Goal: Complete application form

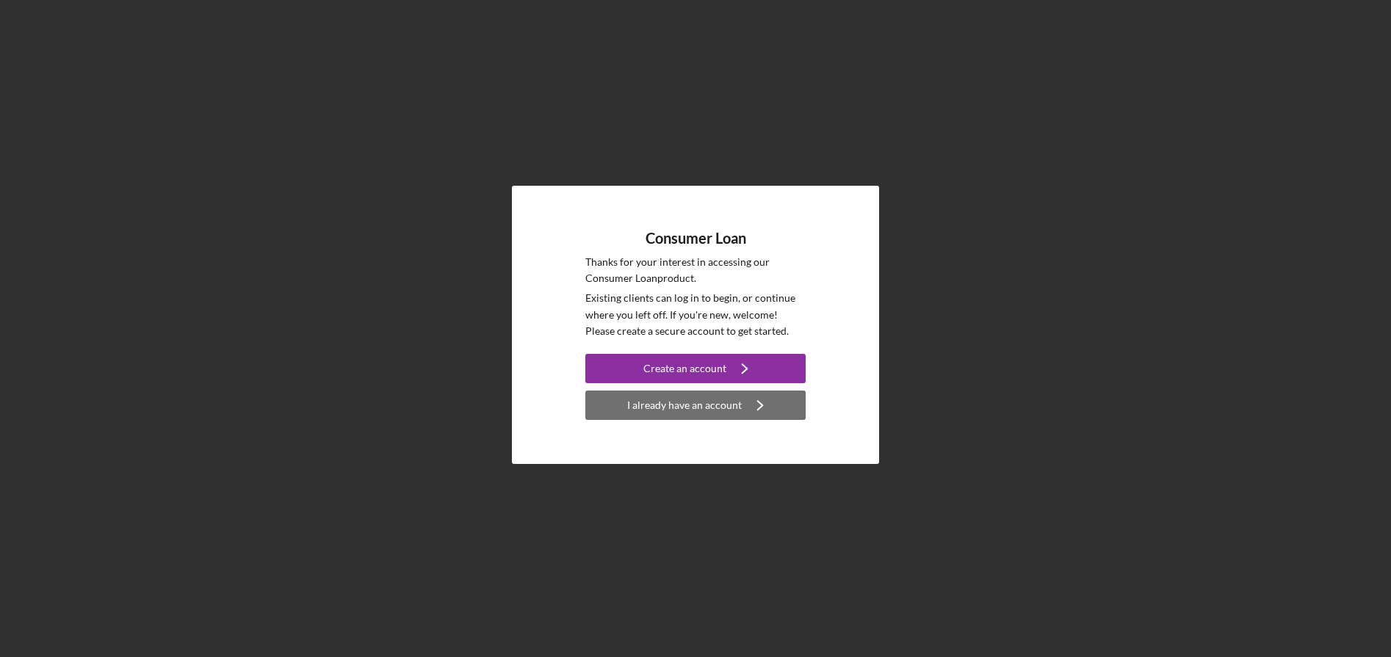
click at [735, 408] on div "I already have an account" at bounding box center [684, 405] width 115 height 29
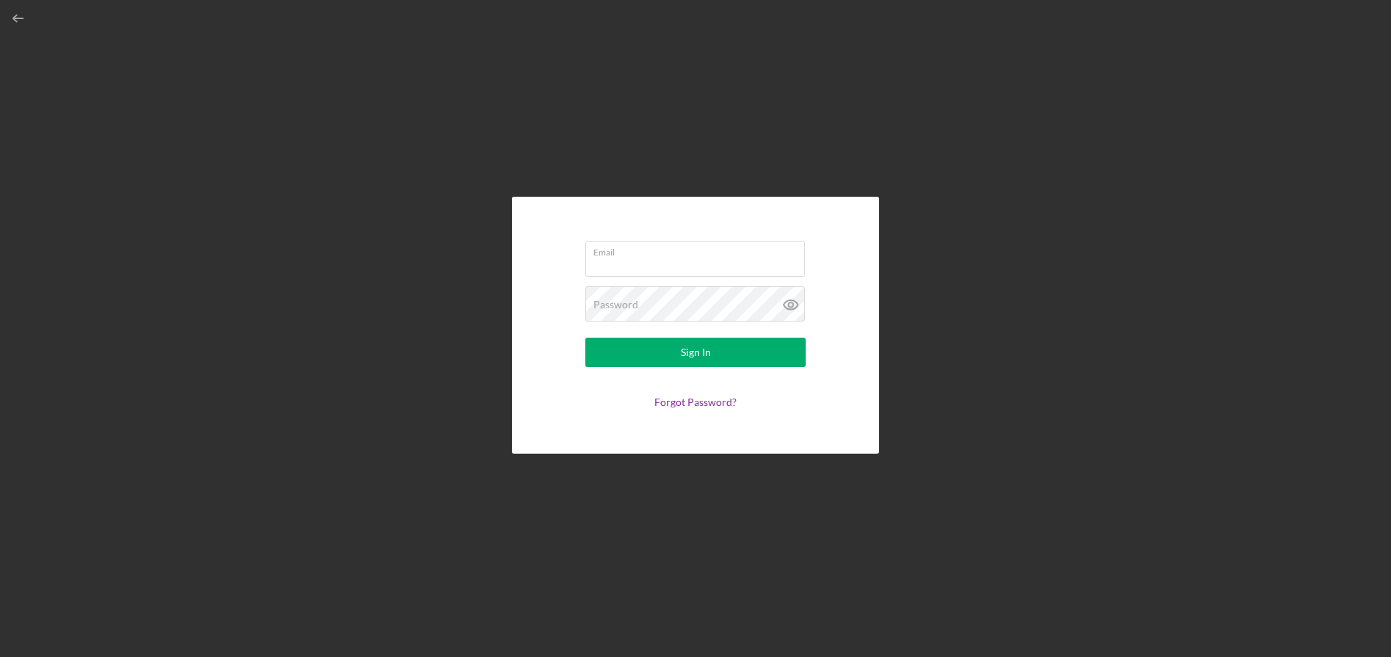
type input "[EMAIL_ADDRESS][DOMAIN_NAME]"
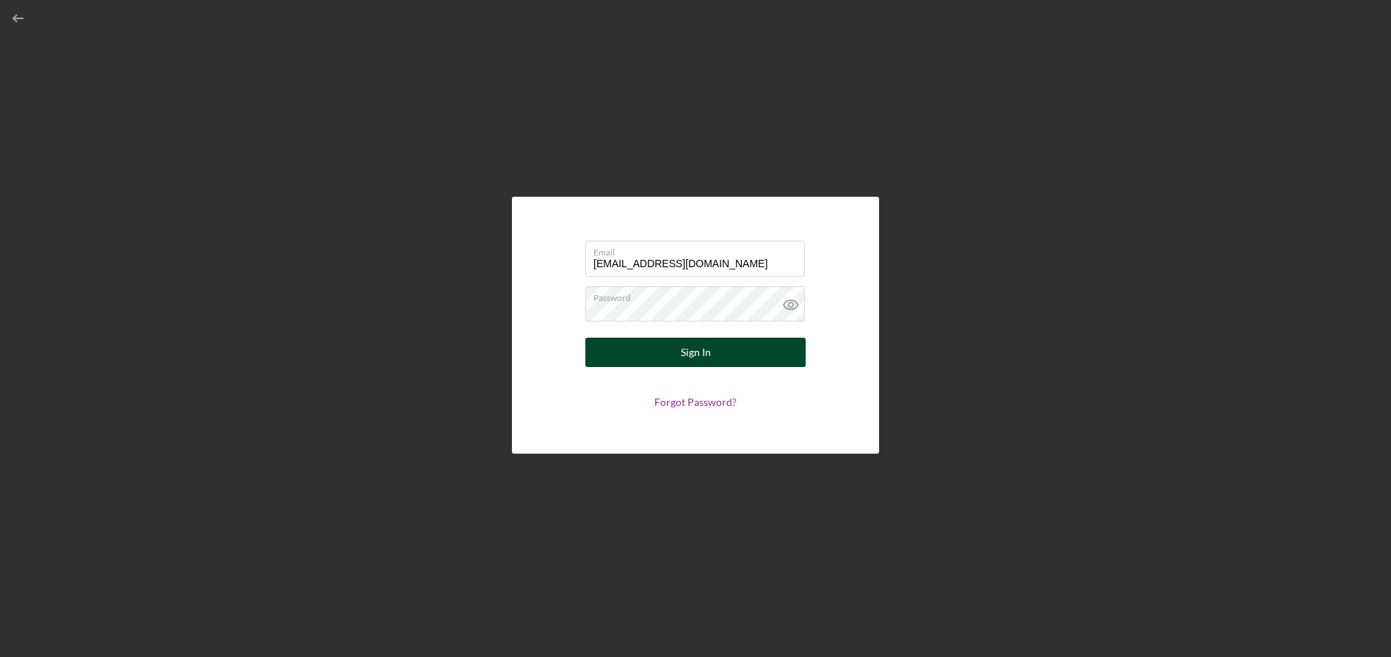
click at [713, 356] on button "Sign In" at bounding box center [695, 352] width 220 height 29
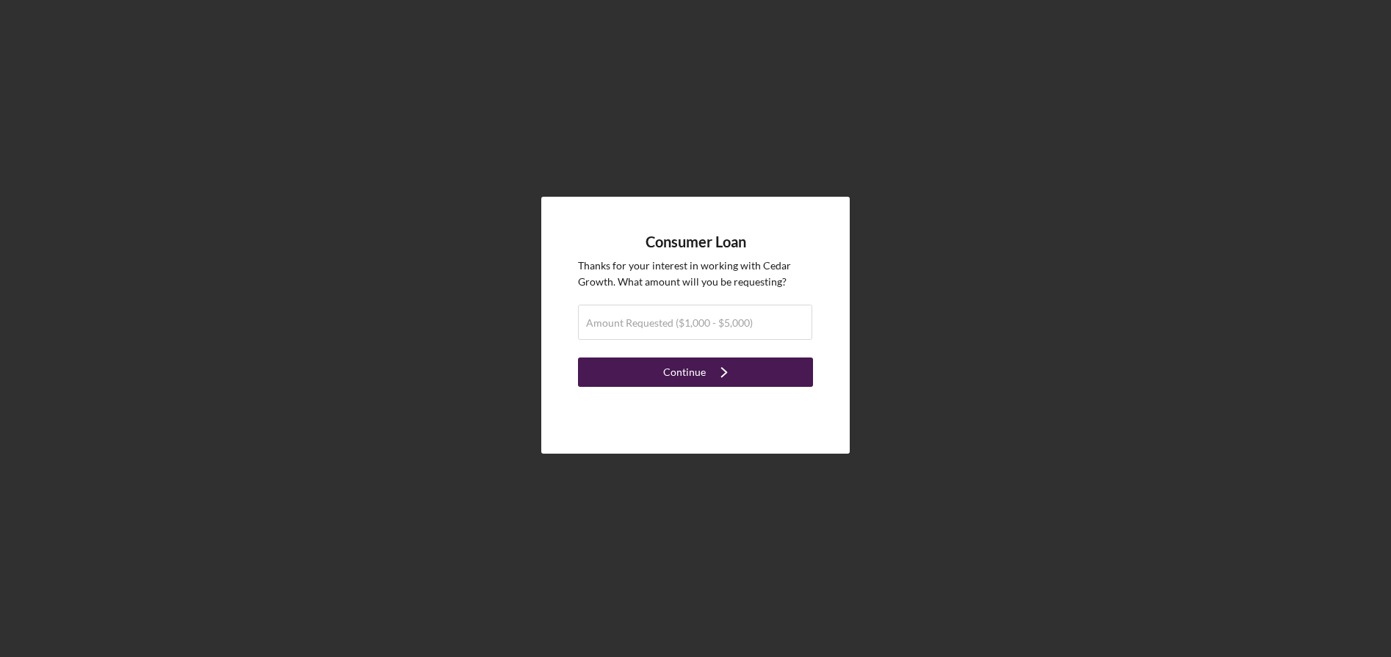
click at [707, 368] on icon "Icon/Navigate" at bounding box center [724, 372] width 37 height 37
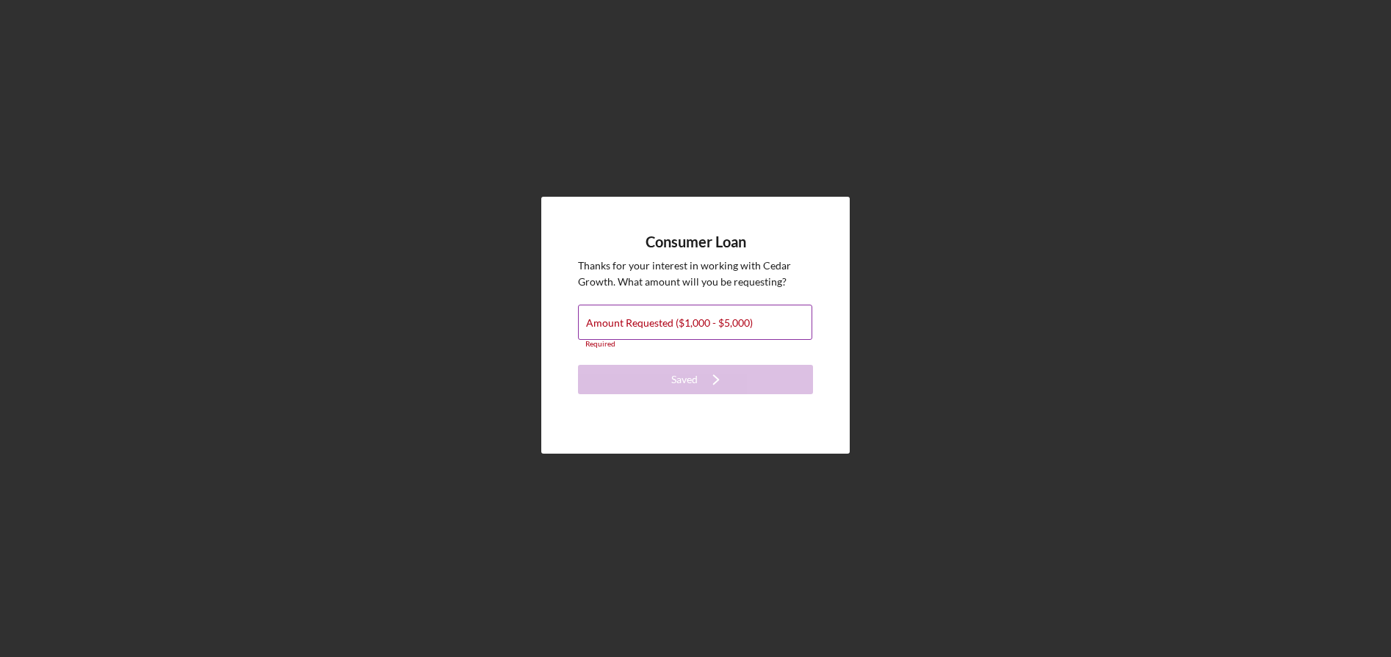
click at [697, 323] on label "Amount Requested ($1,000 - $5,000)" at bounding box center [669, 323] width 167 height 12
click at [697, 323] on input "Amount Requested ($1,000 - $5,000)" at bounding box center [695, 322] width 234 height 35
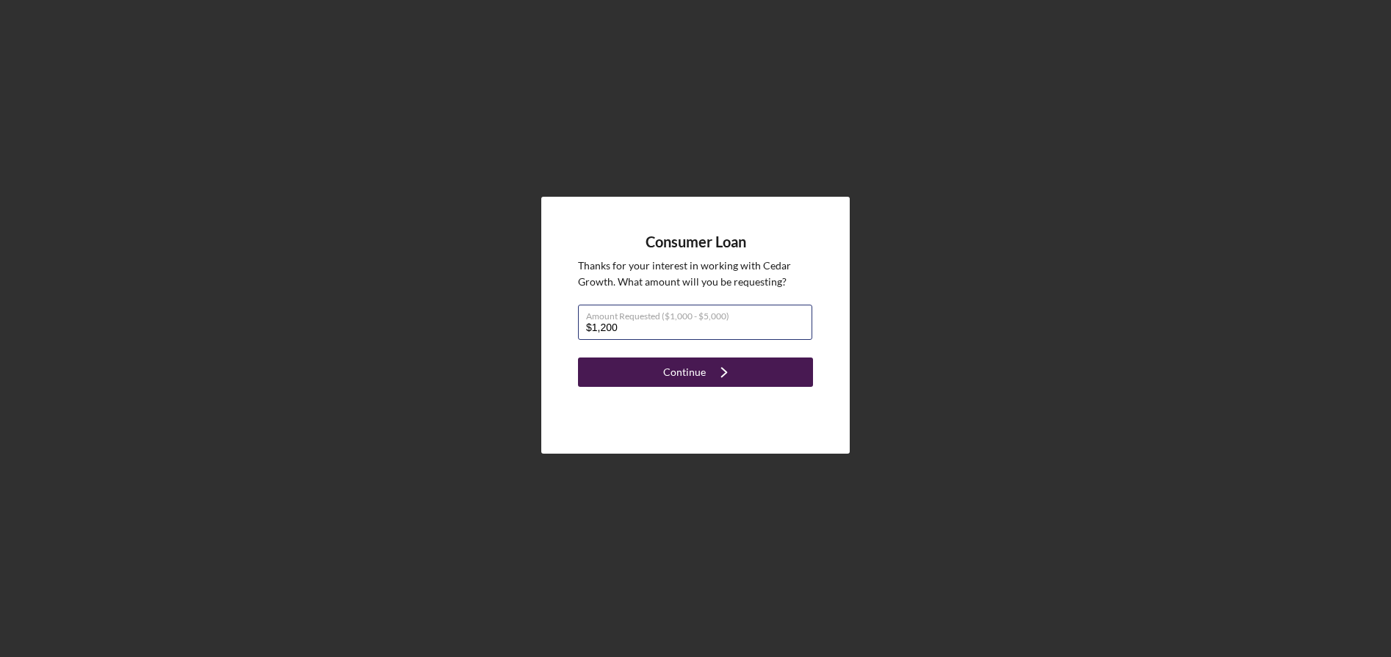
type input "$1,200"
click at [728, 363] on icon "Icon/Navigate" at bounding box center [724, 372] width 37 height 37
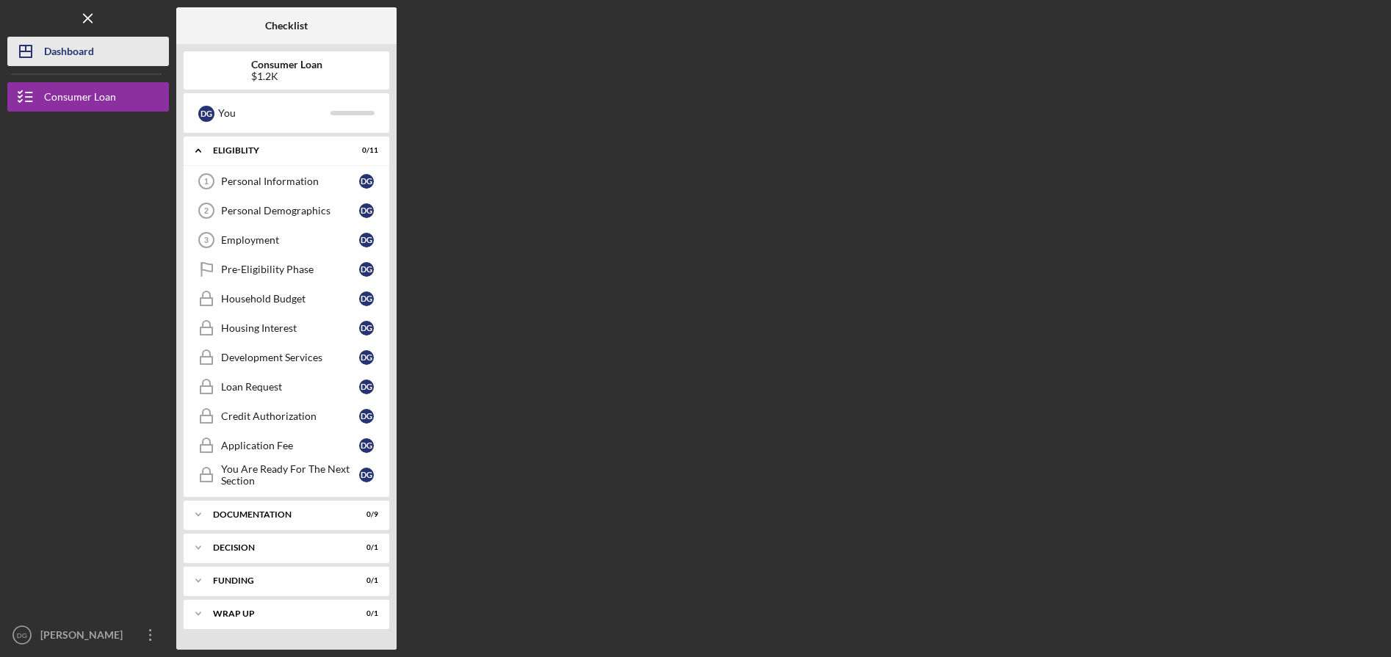
click at [84, 37] on div "Dashboard" at bounding box center [69, 53] width 50 height 33
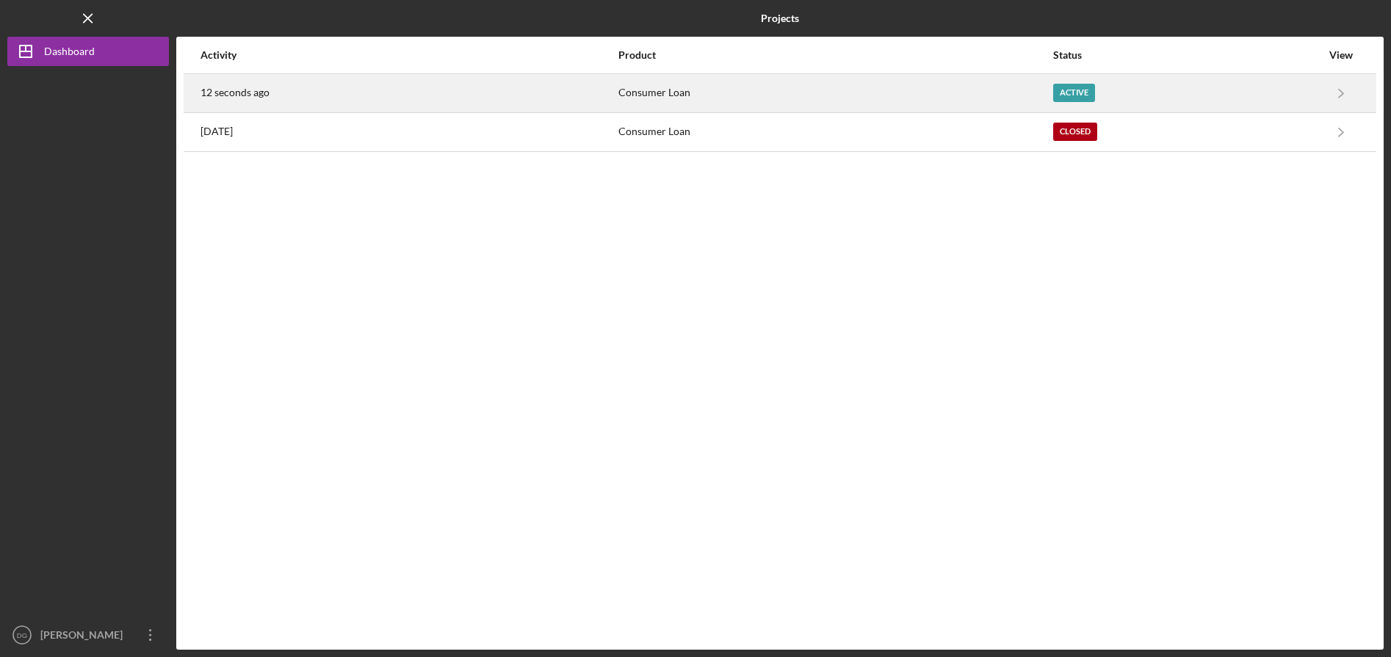
click at [551, 98] on div "12 seconds ago" at bounding box center [408, 93] width 416 height 37
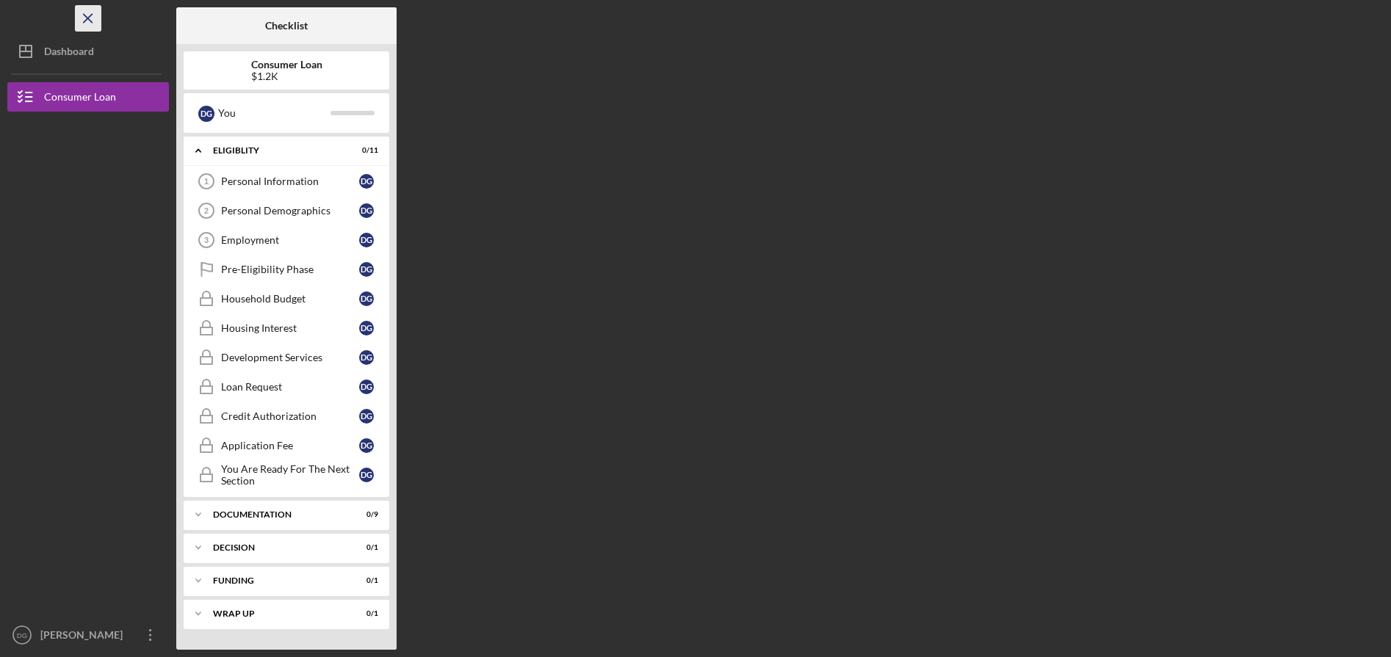
click at [88, 7] on icon "Icon/Menu Close" at bounding box center [88, 18] width 33 height 33
